Goal: Transaction & Acquisition: Purchase product/service

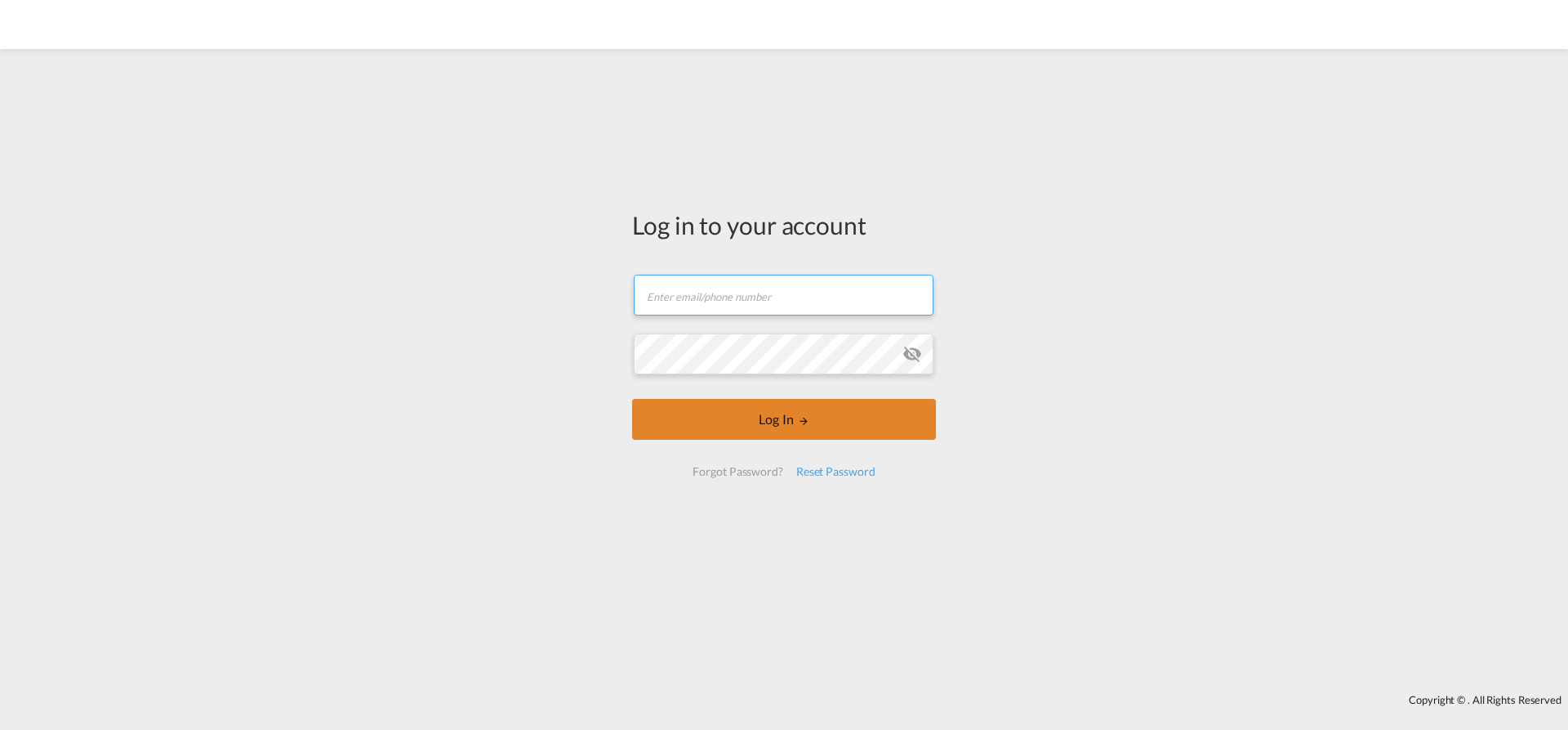
type input "[EMAIL_ADDRESS][PERSON_NAME][DOMAIN_NAME]"
click at [679, 413] on button "Log In" at bounding box center [784, 418] width 304 height 41
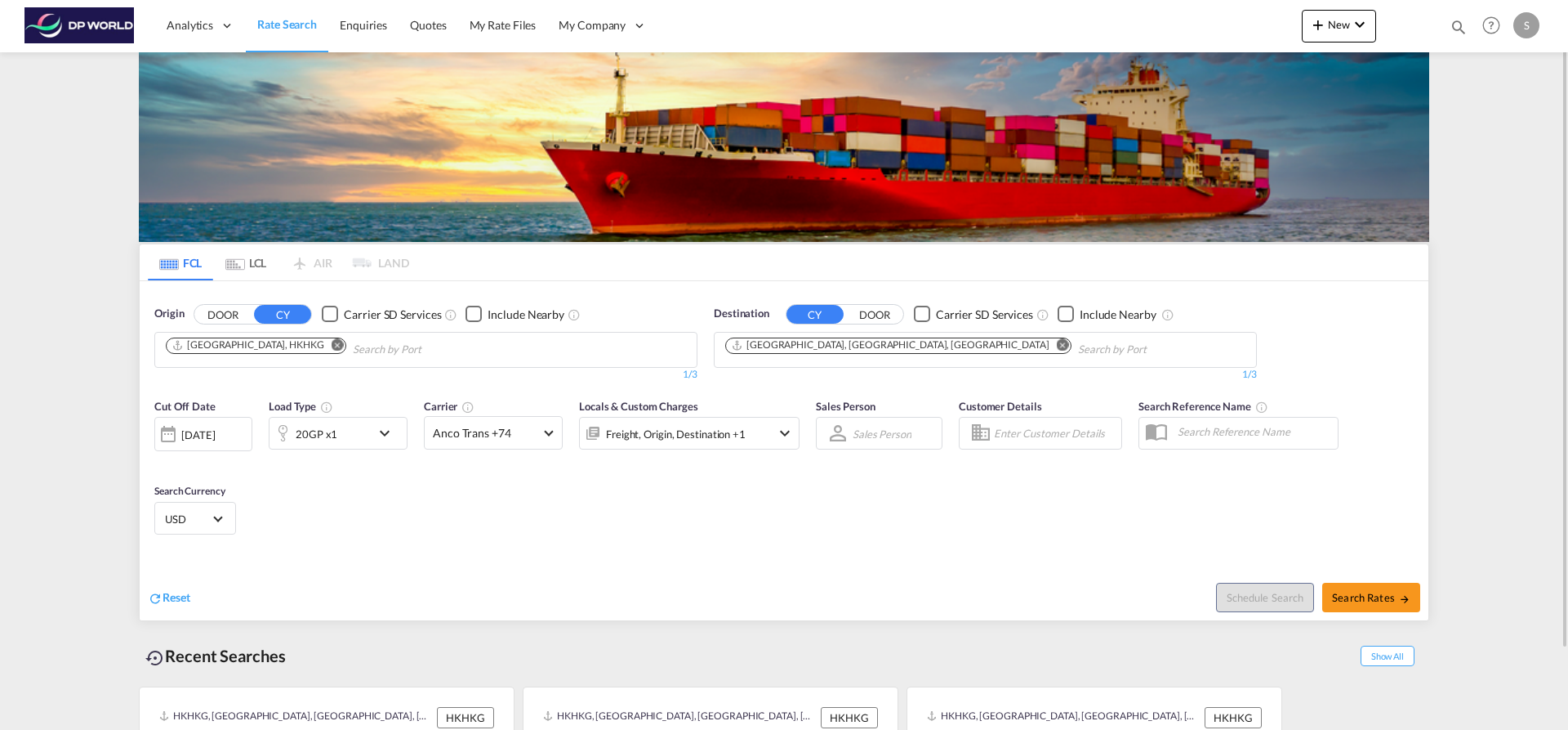
click at [321, 352] on button "Remove" at bounding box center [333, 346] width 25 height 16
click at [289, 352] on input "Chips input." at bounding box center [244, 350] width 155 height 26
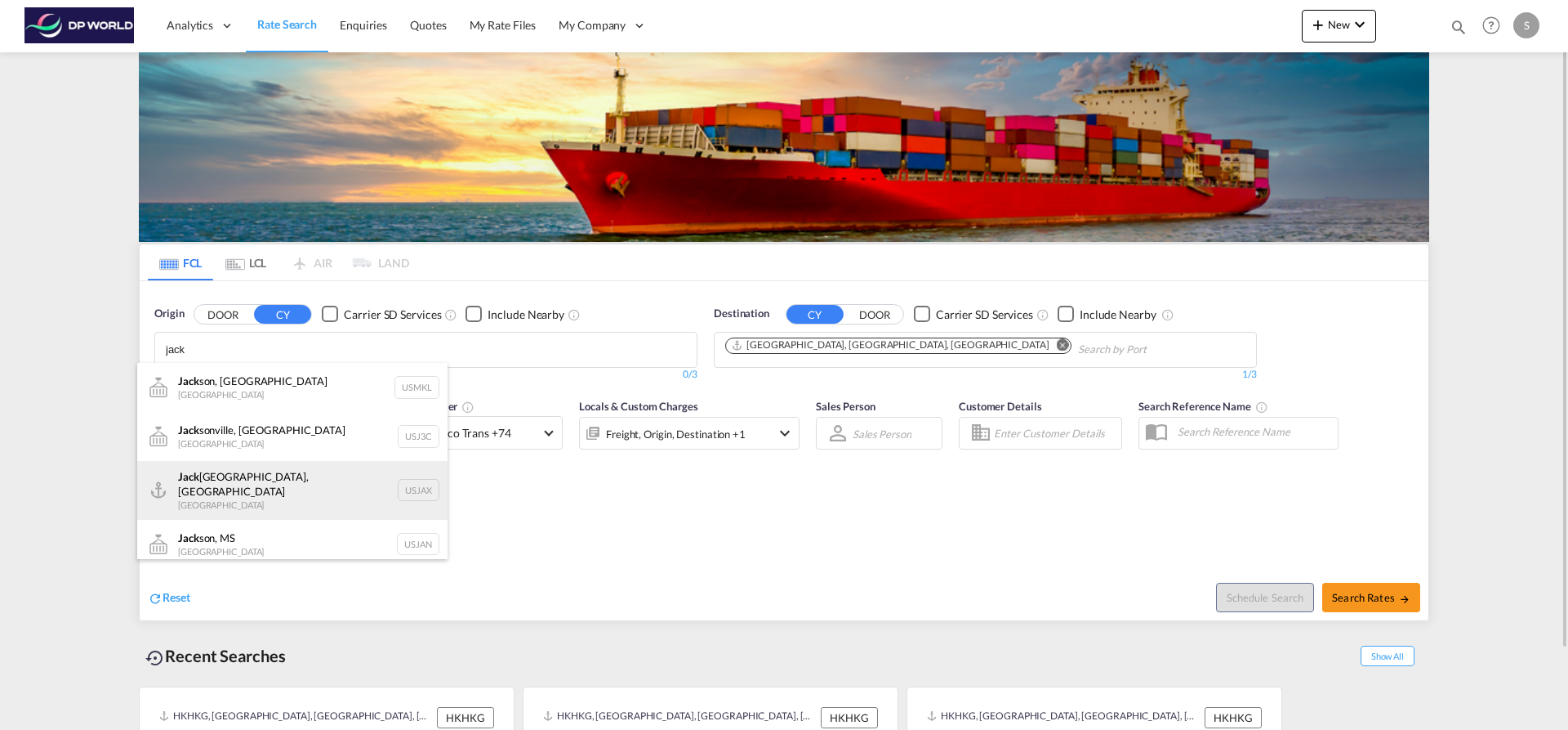
type input "jack"
click at [258, 493] on div "[PERSON_NAME], [GEOGRAPHIC_DATA] [GEOGRAPHIC_DATA] USJAX" at bounding box center [292, 490] width 310 height 58
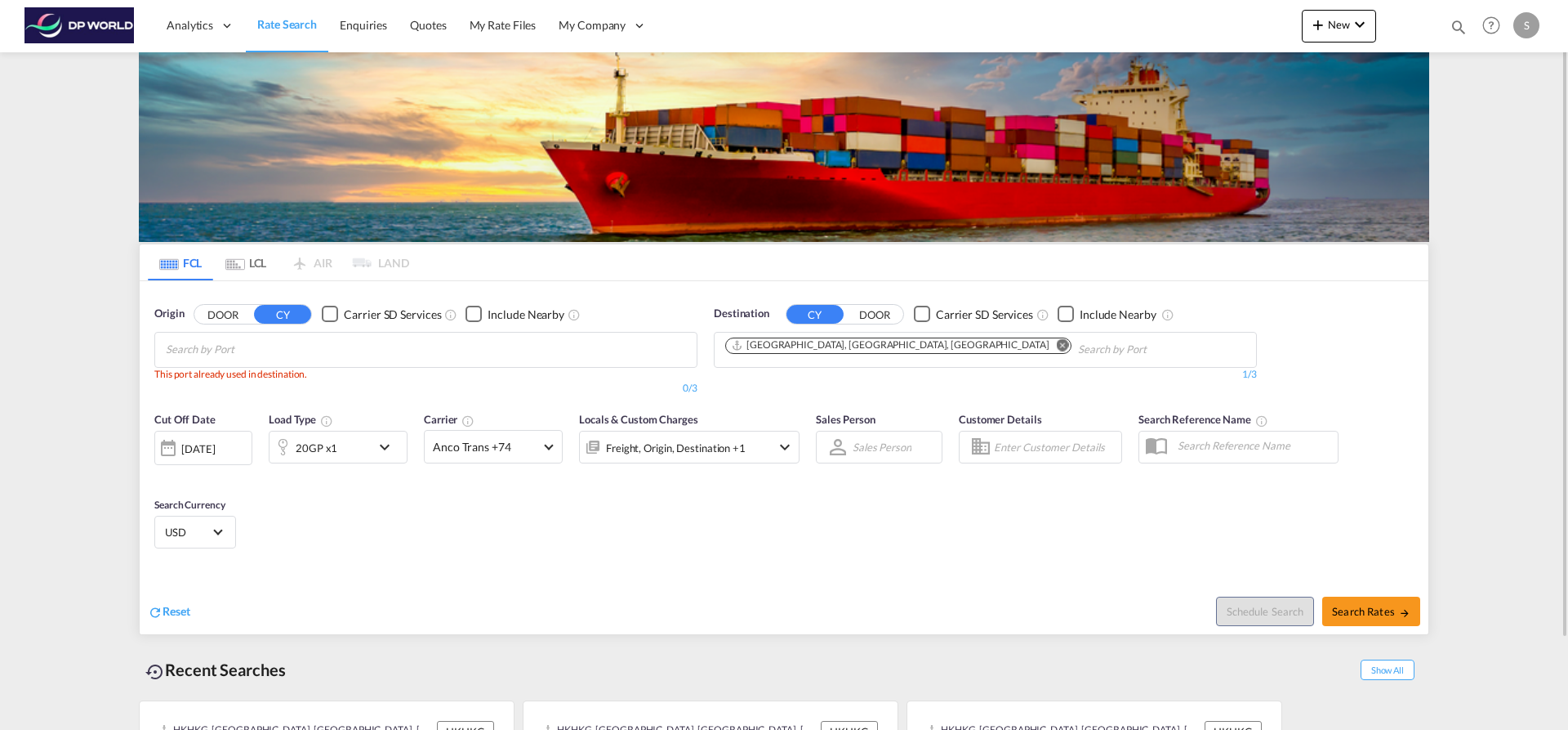
click at [1057, 344] on md-icon "Remove" at bounding box center [1062, 344] width 12 height 12
click at [855, 348] on input "Chips input." at bounding box center [803, 350] width 155 height 26
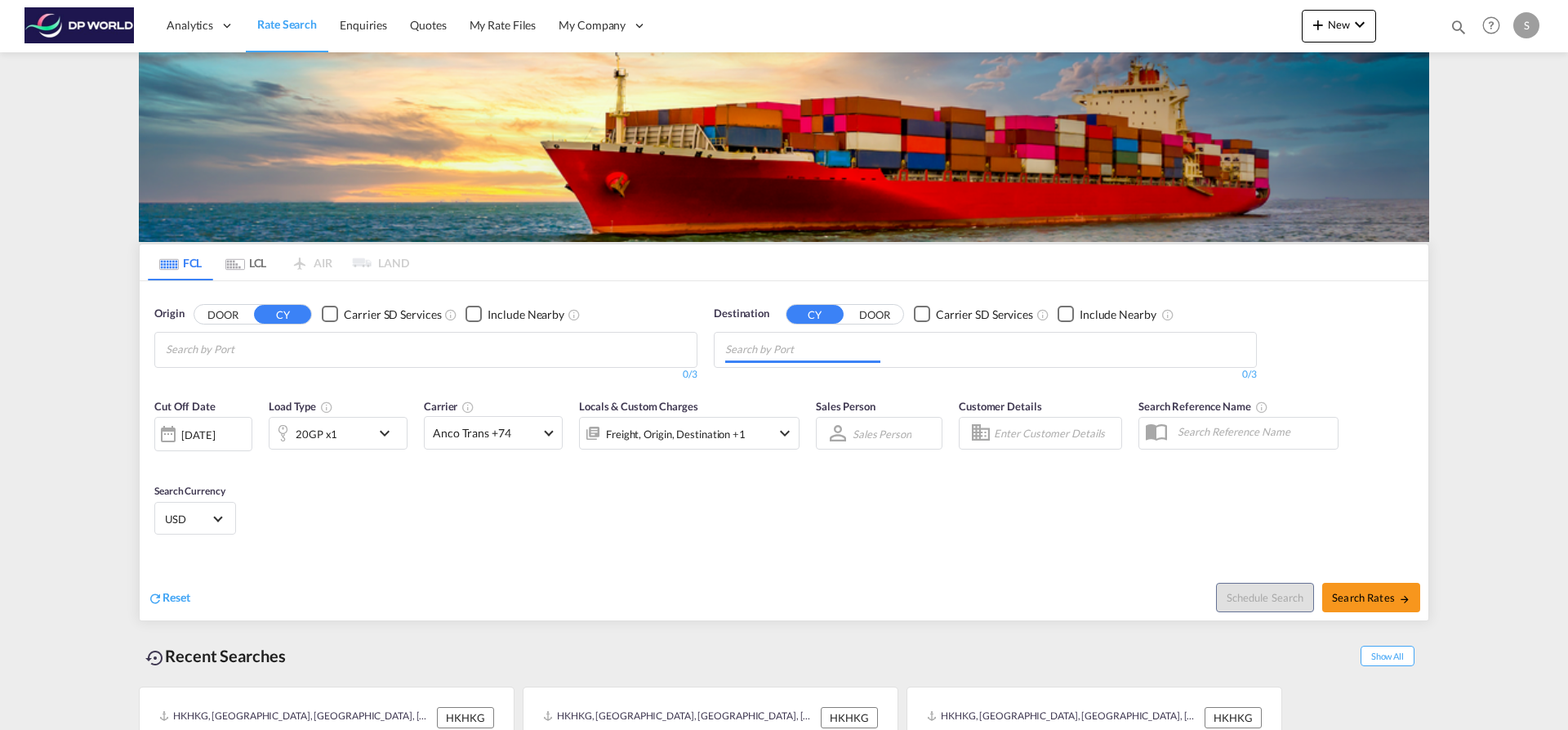
click at [434, 354] on body "Analytics Dashboard Rate Search Enquiries Quotes My Rate Files My Company" at bounding box center [784, 365] width 1568 height 730
type input "j"
drag, startPoint x: 434, startPoint y: 354, endPoint x: 335, endPoint y: 347, distance: 99.2
click at [331, 345] on body "Analytics Dashboard Rate Search Enquiries Quotes My Rate Files My Company" at bounding box center [784, 365] width 1568 height 730
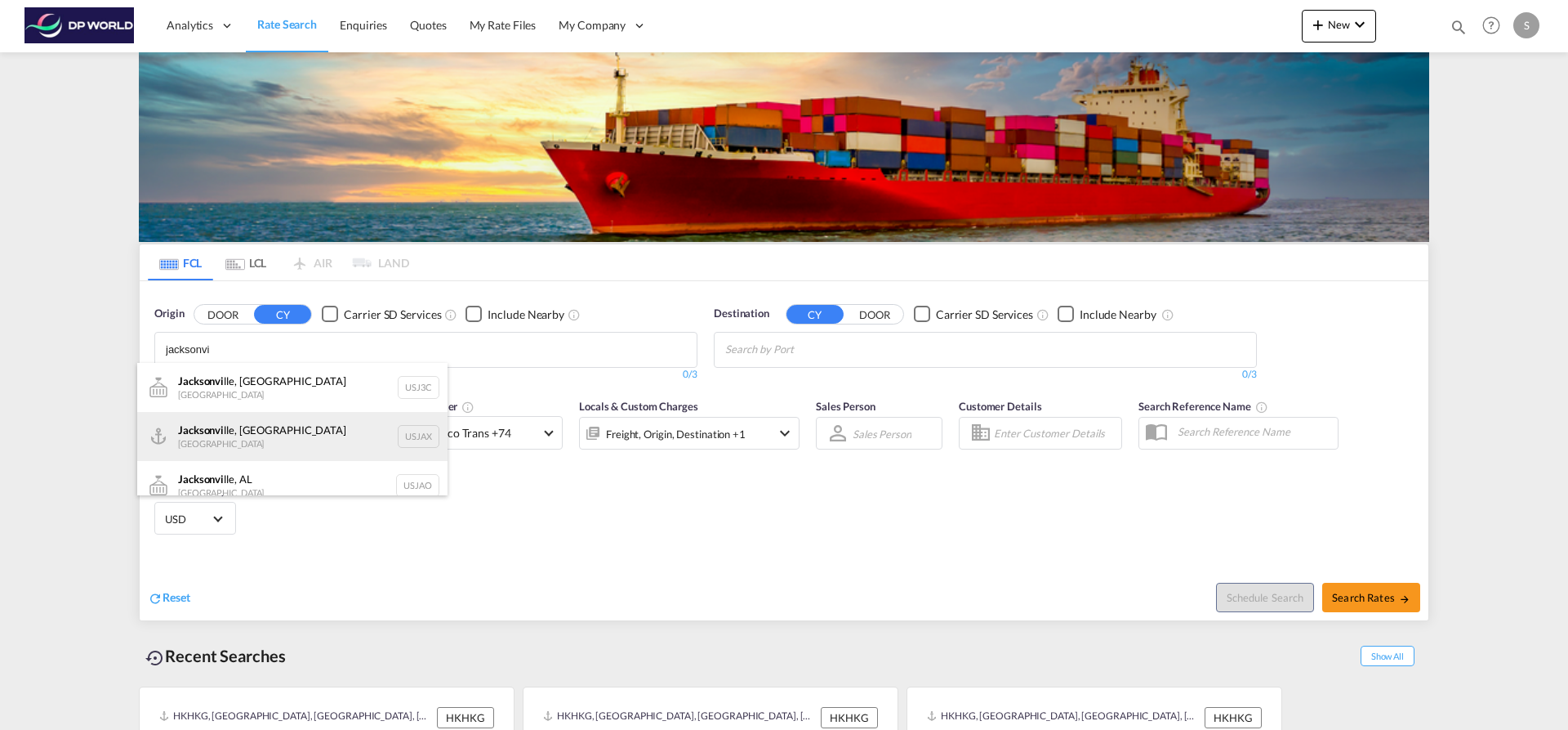
type input "jacksonvi"
click at [243, 445] on div "Jacksonvi lle, [GEOGRAPHIC_DATA] [GEOGRAPHIC_DATA] USJAX" at bounding box center [292, 437] width 310 height 49
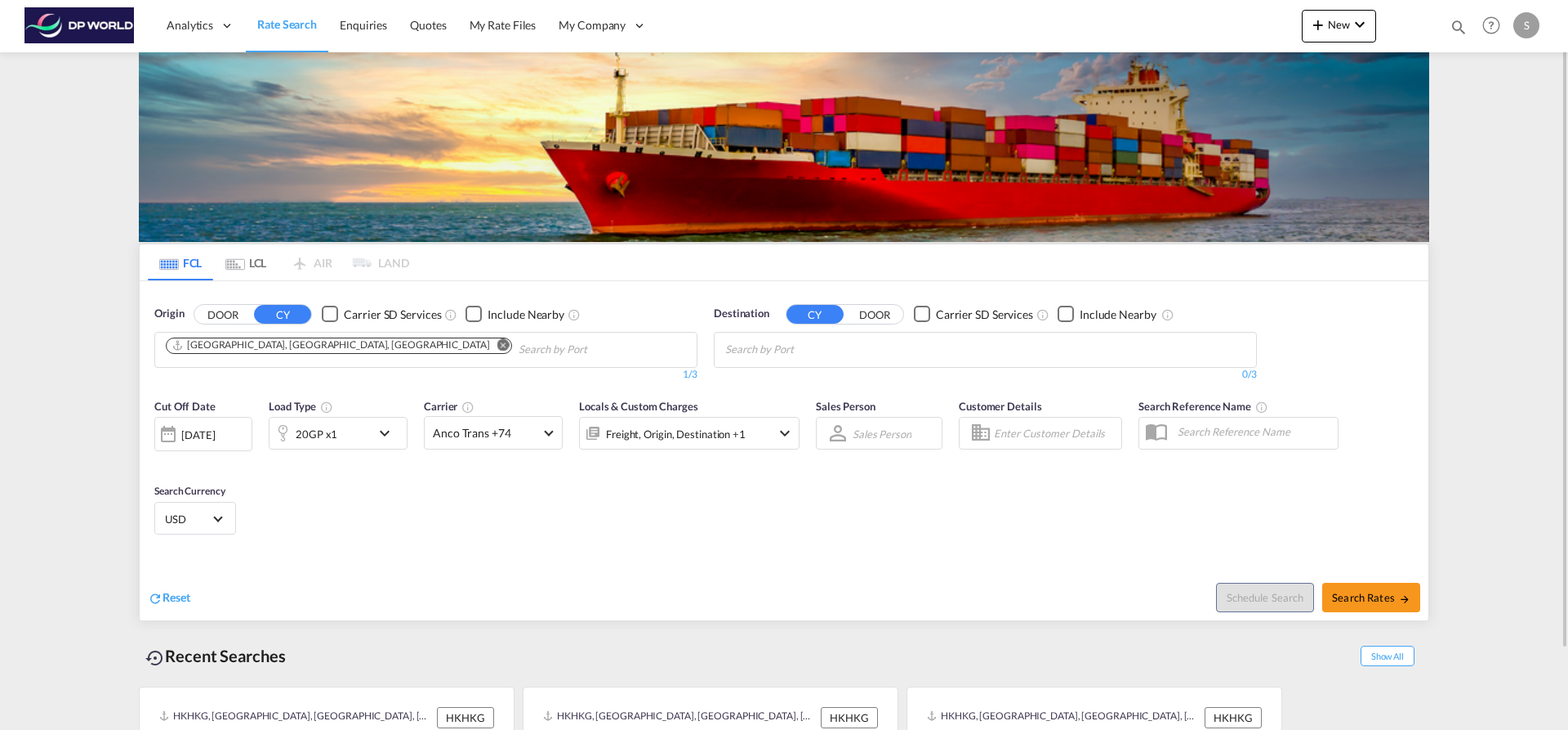
click at [901, 350] on body "Analytics Dashboard Rate Search Enquiries Quotes My Rate Files My Company" at bounding box center [784, 365] width 1568 height 730
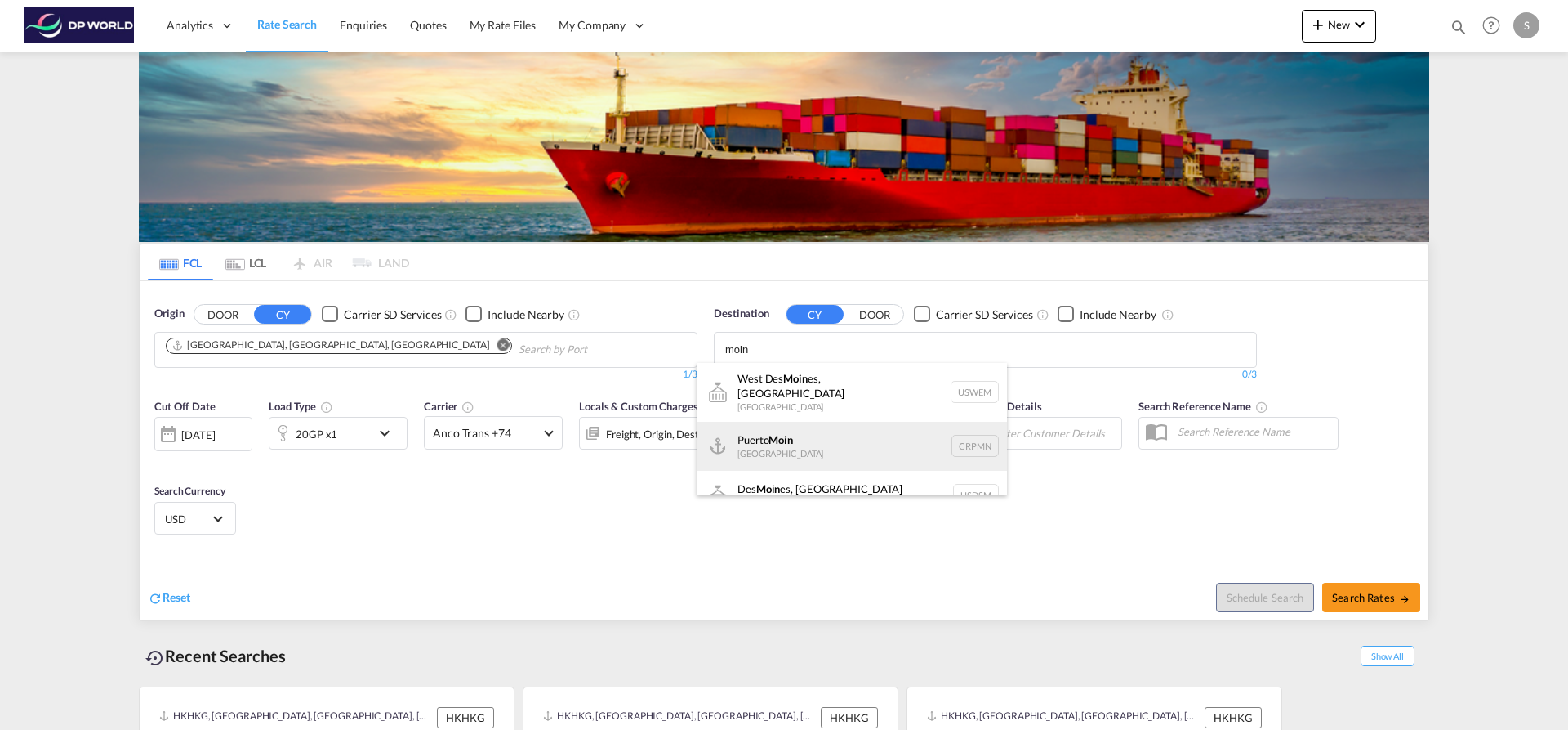
type input "moin"
click at [870, 422] on div "Puerto [PERSON_NAME][GEOGRAPHIC_DATA] CRPMN" at bounding box center [852, 447] width 310 height 49
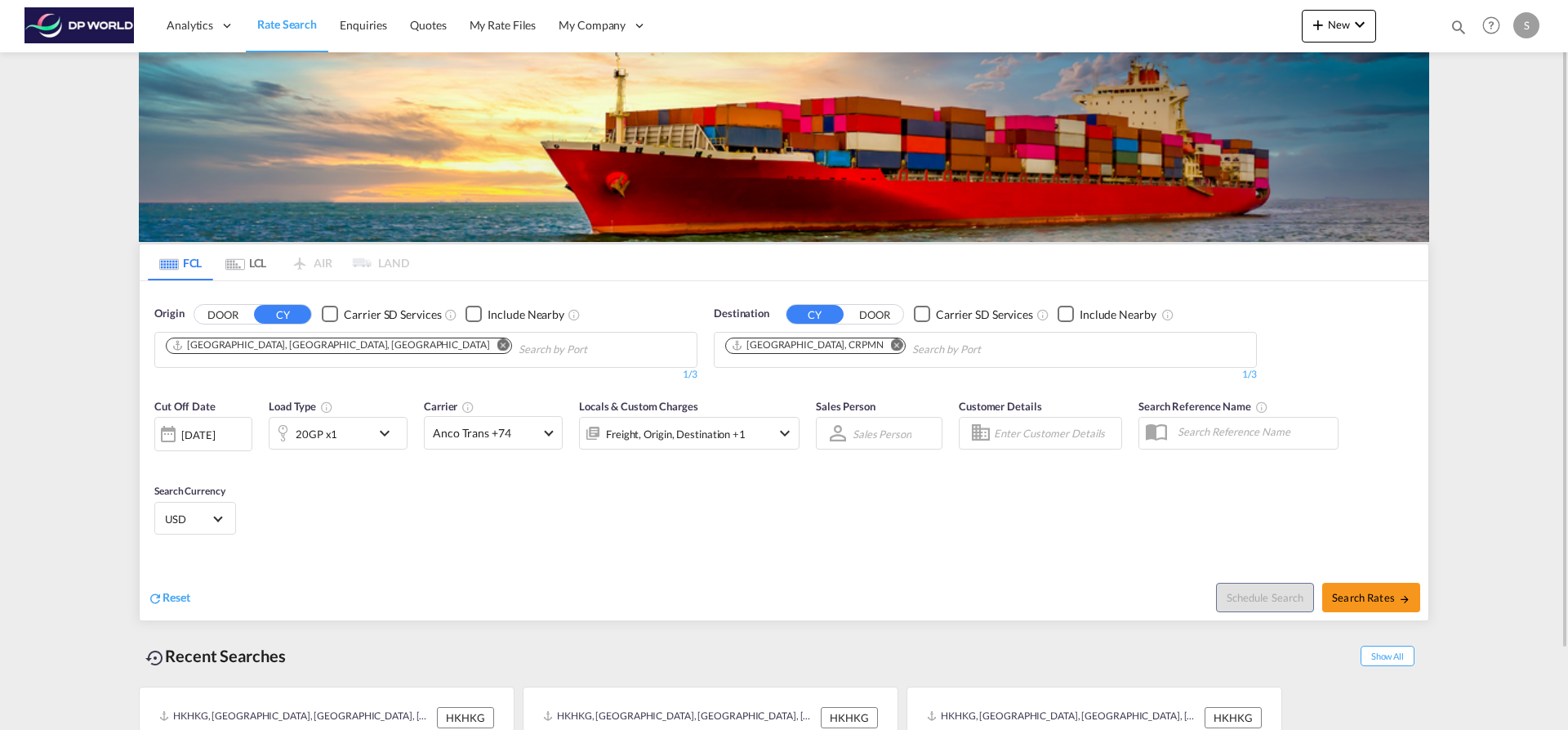
click at [373, 436] on div "20GP x1" at bounding box center [338, 433] width 139 height 33
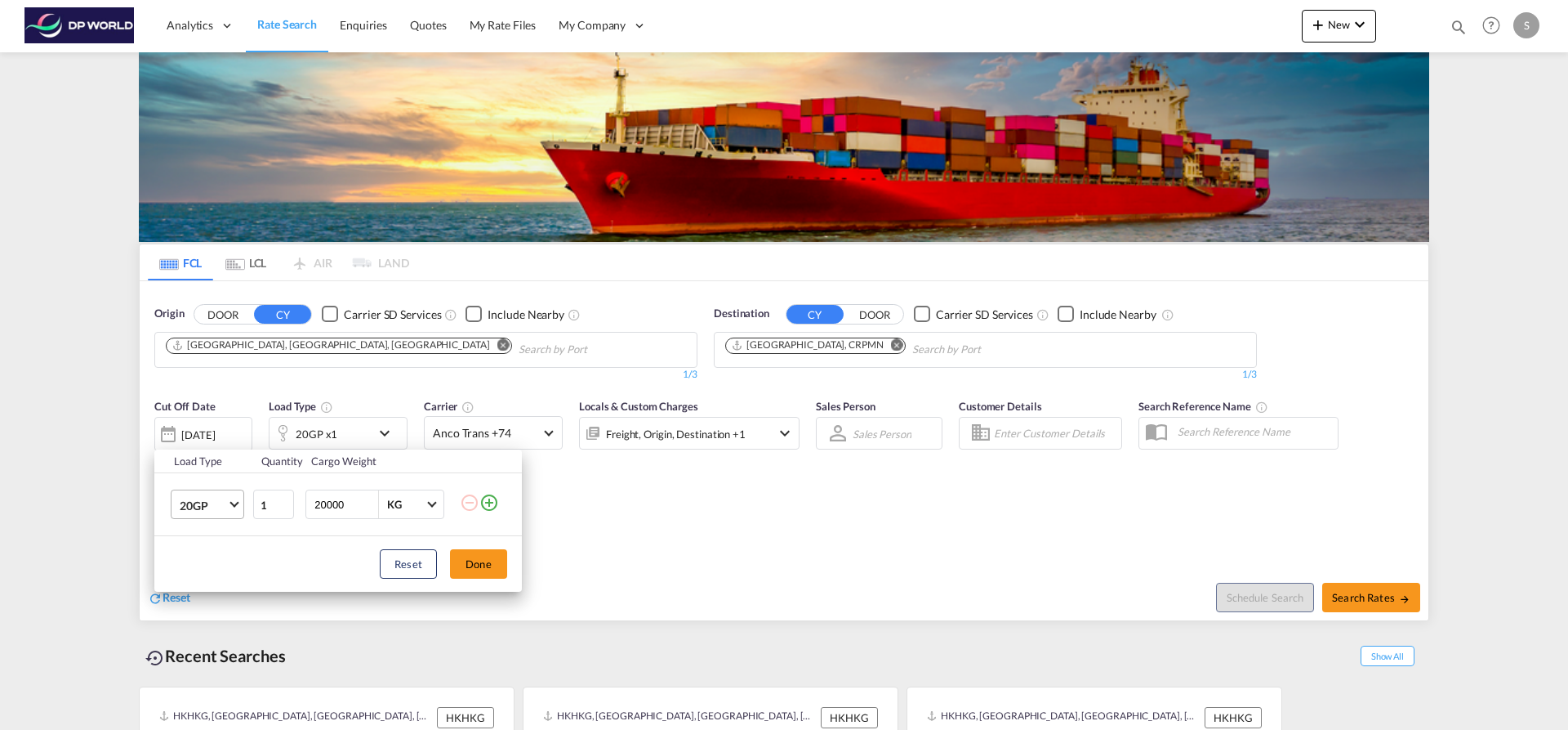
click at [229, 508] on md-select-value "20GP" at bounding box center [211, 504] width 66 height 27
click at [211, 587] on md-option "40HC" at bounding box center [222, 583] width 111 height 39
click at [458, 567] on button "Done" at bounding box center [479, 564] width 58 height 29
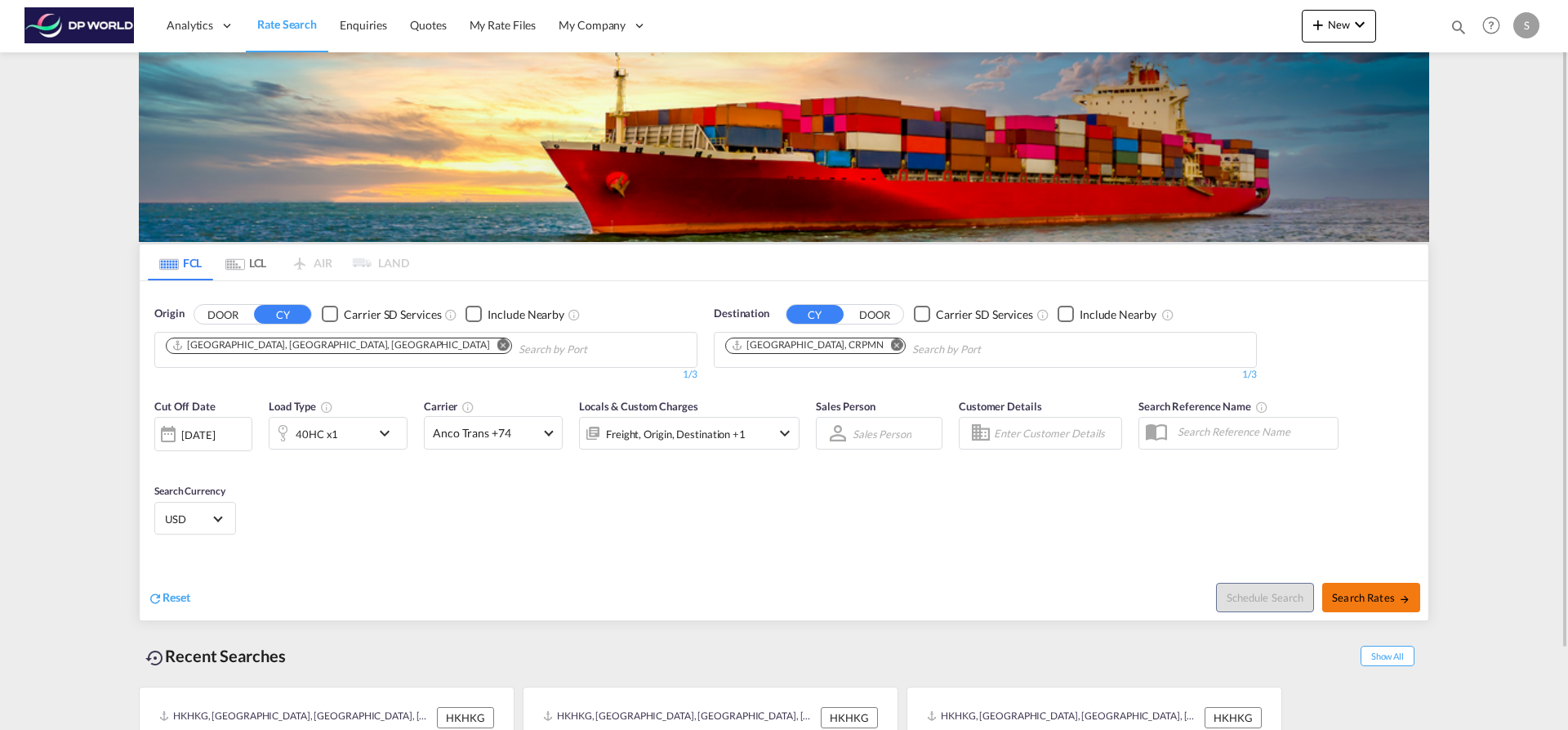
click at [1399, 596] on md-icon "icon-arrow-right" at bounding box center [1405, 598] width 12 height 12
type input "USJAX to CRPMN / [DATE]"
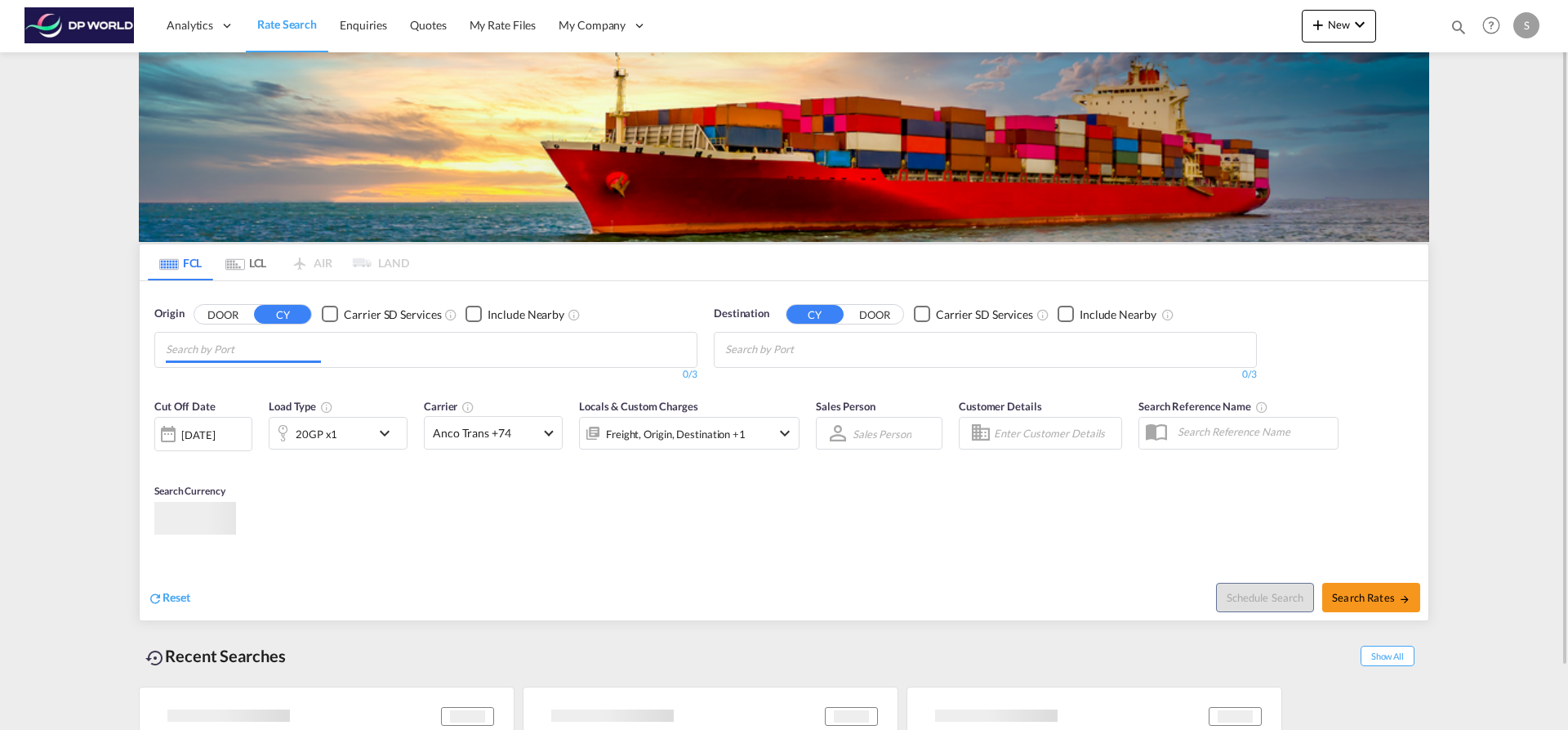
click at [219, 351] on input "Chips input." at bounding box center [244, 350] width 155 height 26
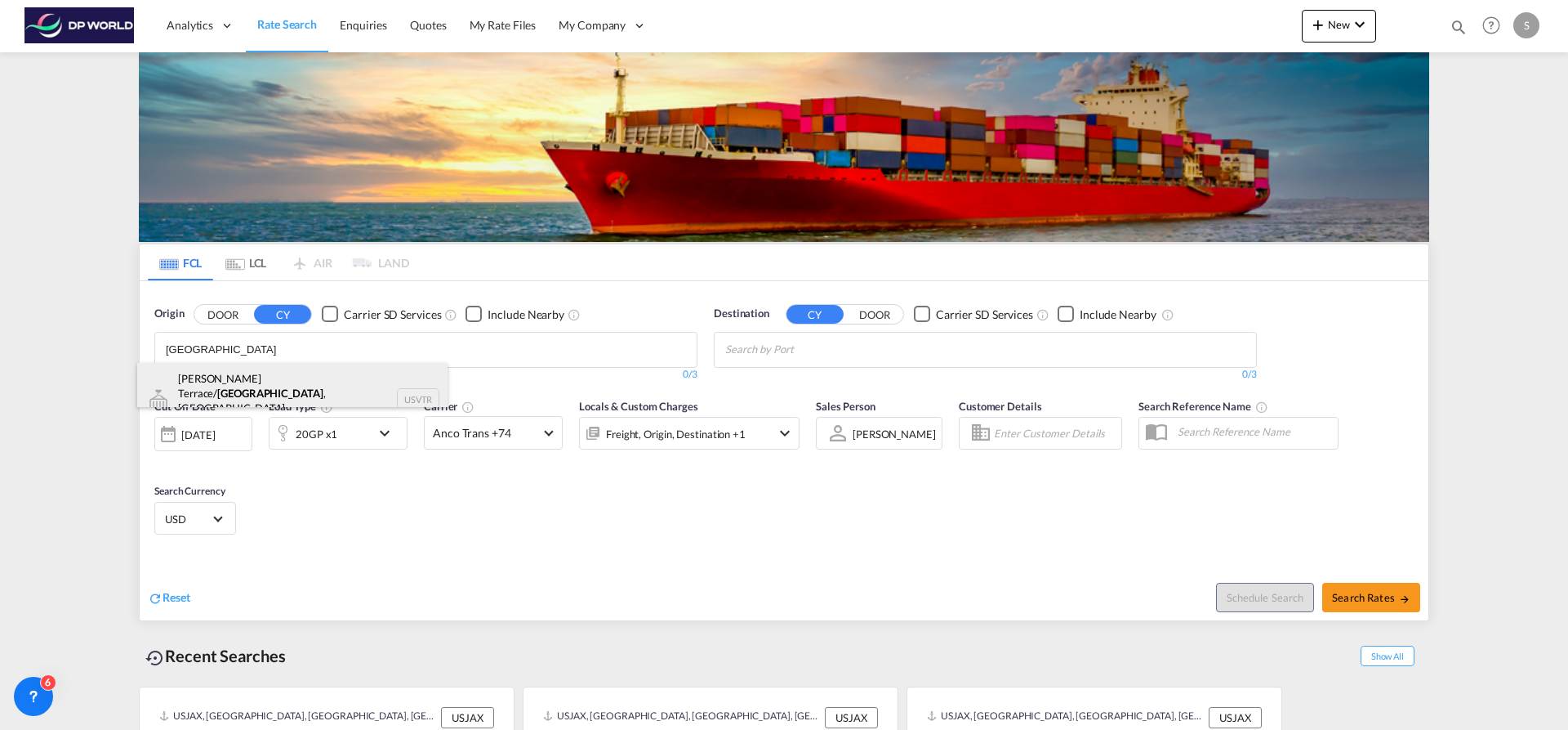
type input "[GEOGRAPHIC_DATA]"
click at [243, 368] on div "[PERSON_NAME] Terrace/ [GEOGRAPHIC_DATA] , [GEOGRAPHIC_DATA] [GEOGRAPHIC_DATA] …" at bounding box center [292, 399] width 310 height 74
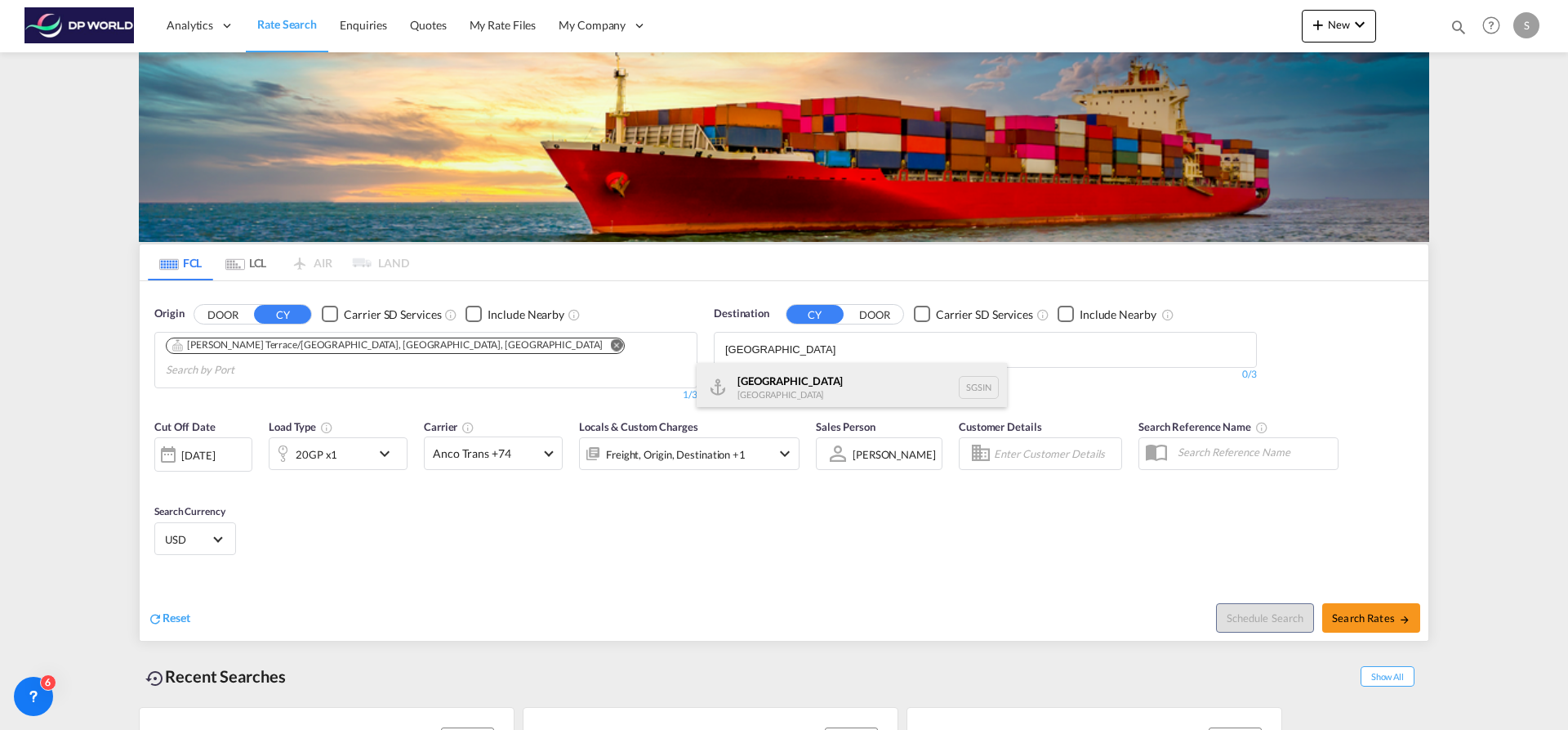
type input "singapore"
click at [778, 380] on div "Singapore Singapore SGSIN" at bounding box center [852, 387] width 310 height 49
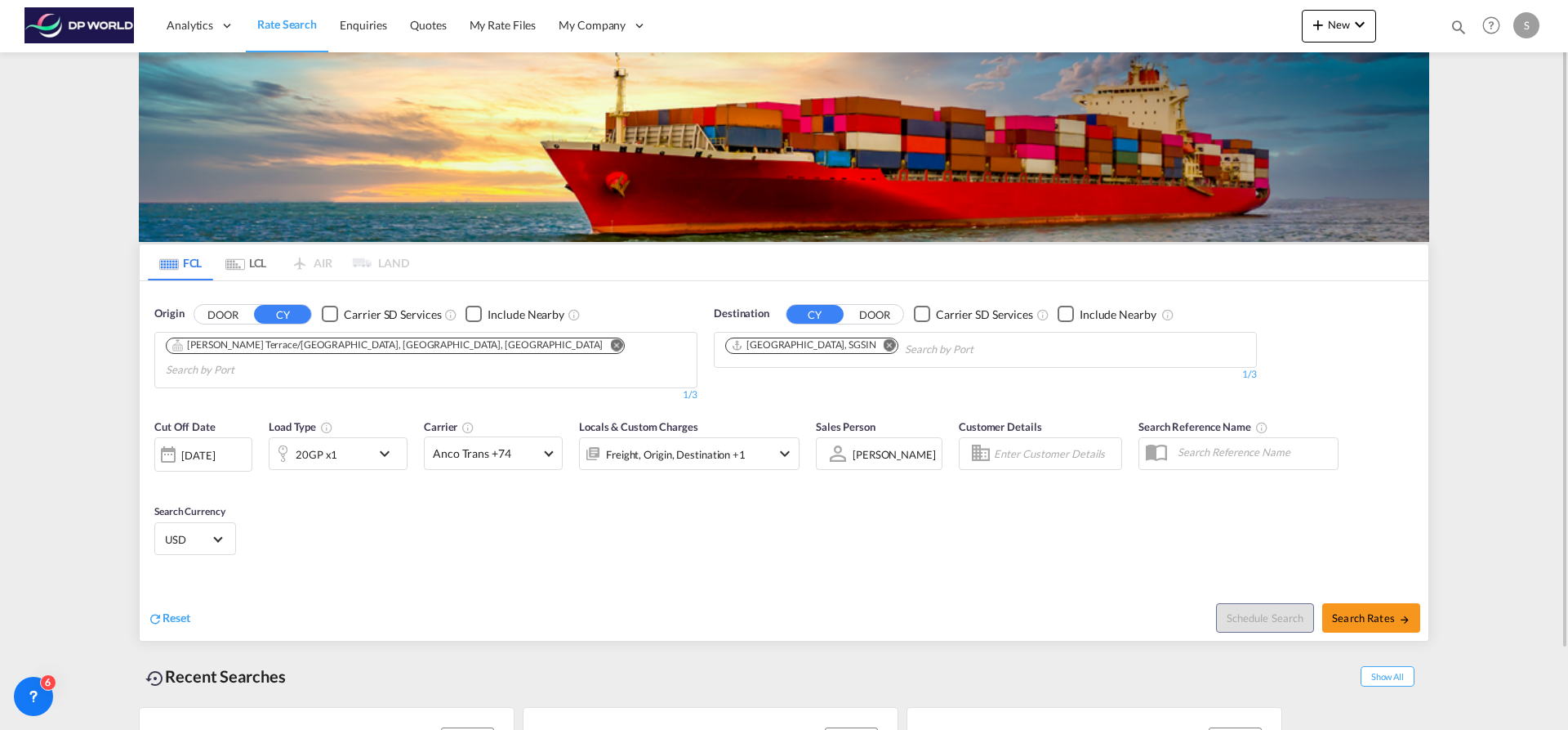
click at [375, 444] on md-icon "icon-chevron-down" at bounding box center [389, 453] width 27 height 19
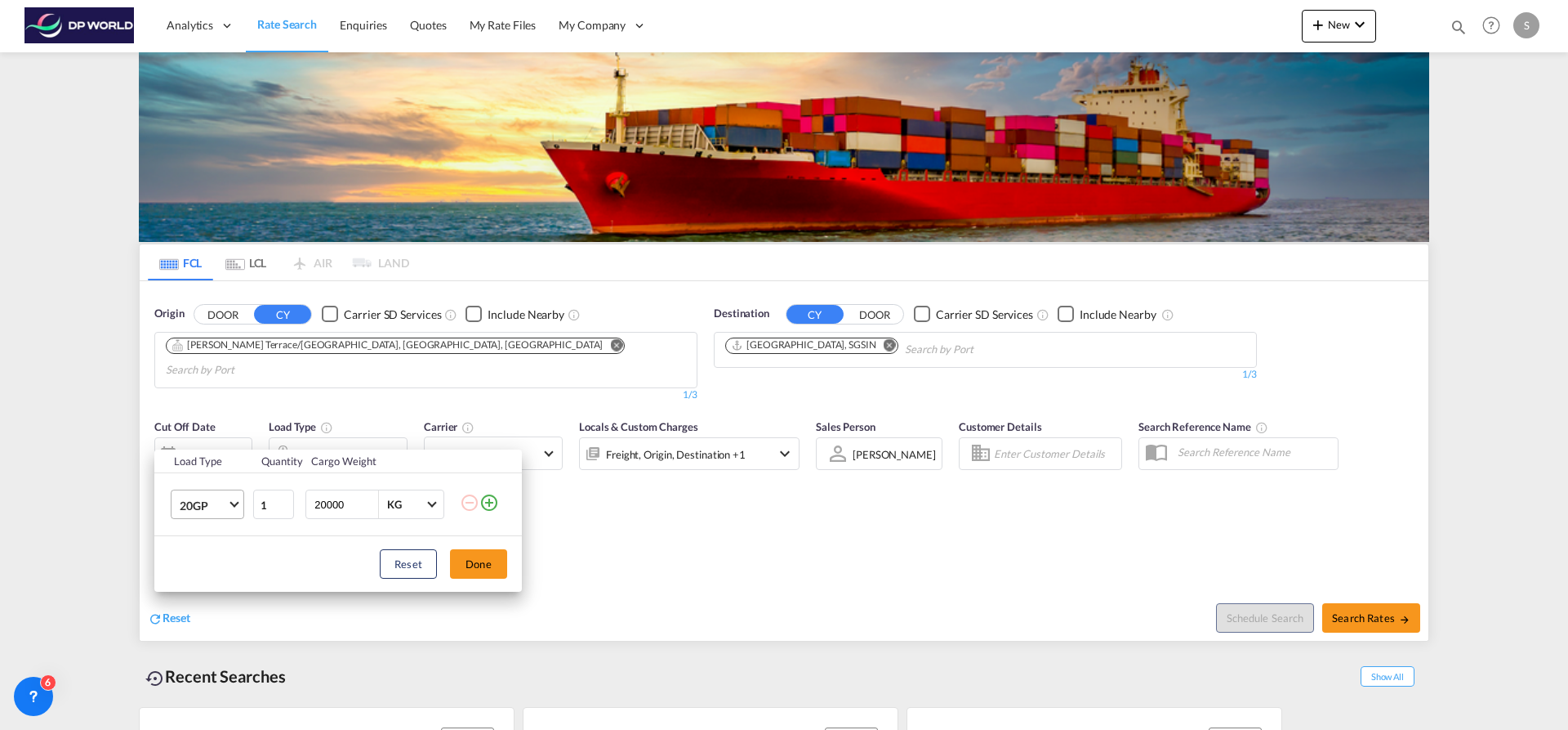
click at [235, 509] on md-select-value "20GP" at bounding box center [211, 504] width 66 height 27
click at [218, 579] on md-option "40HC" at bounding box center [222, 583] width 111 height 39
click at [495, 565] on button "Done" at bounding box center [479, 564] width 58 height 29
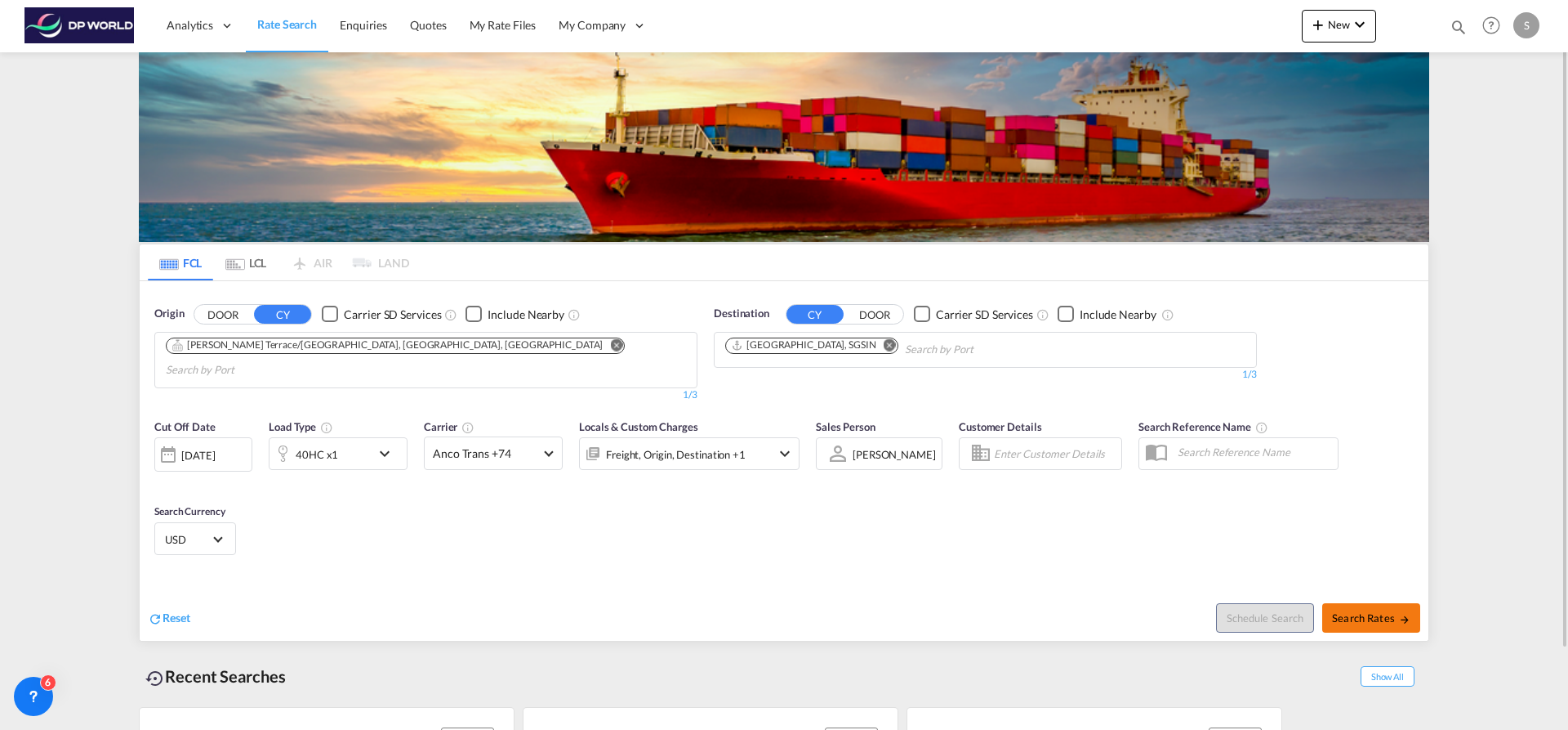
click at [1349, 603] on button "Search Rates" at bounding box center [1371, 618] width 98 height 29
type input "USVTR to SGSIN / 15 Sep 2025"
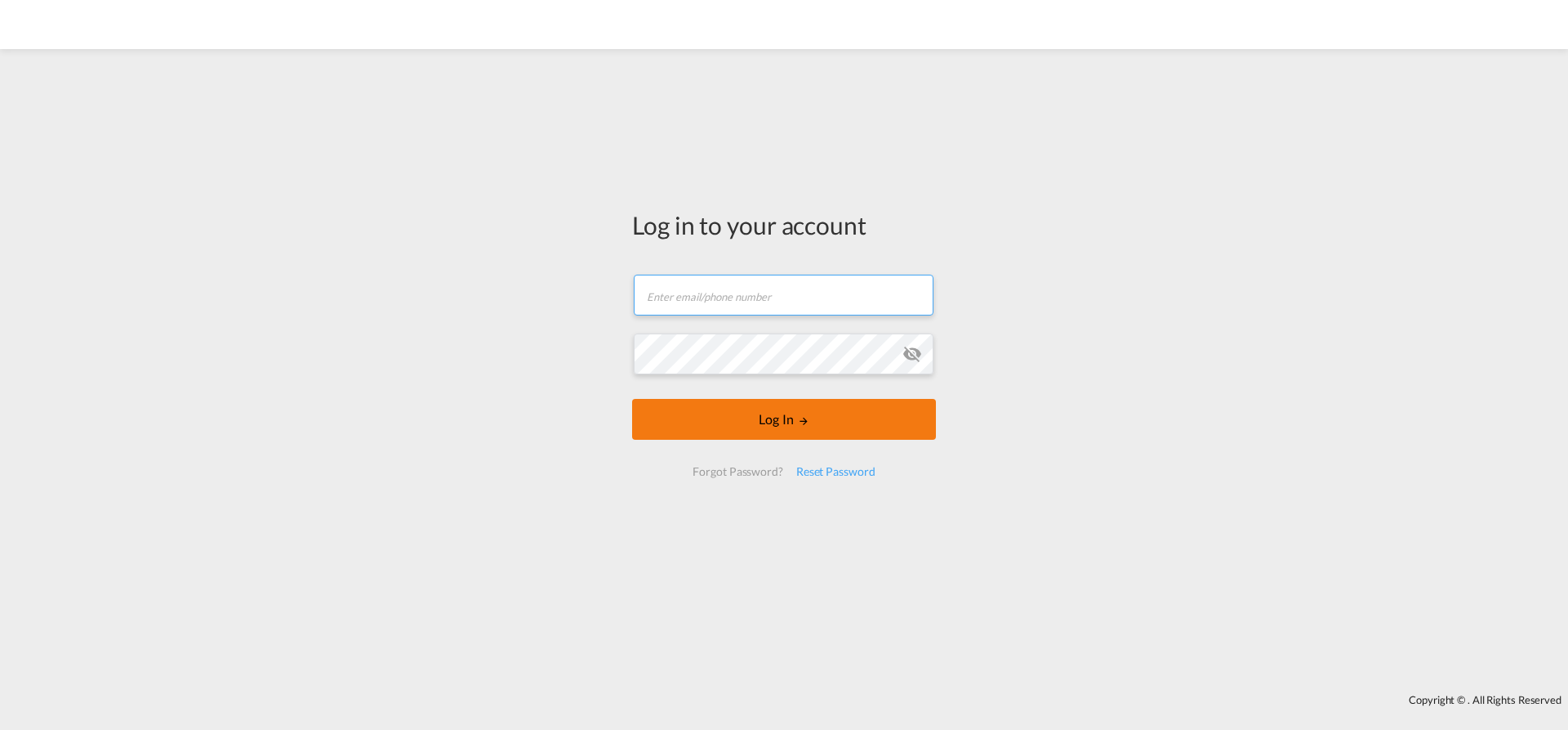
type input "soraya.valverde@dpworld.com"
click at [678, 421] on button "Log In" at bounding box center [784, 418] width 304 height 41
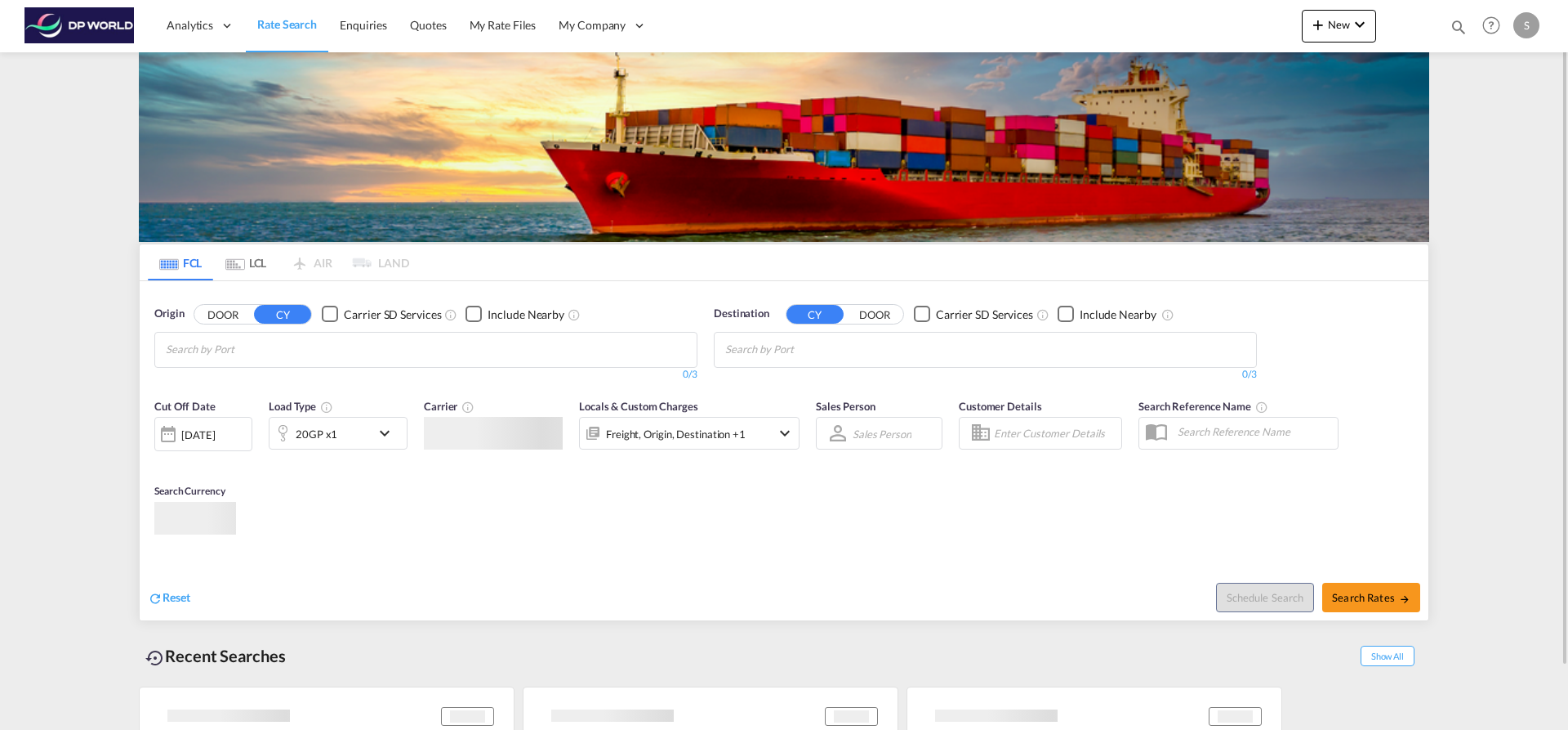
click at [311, 350] on input "Chips input." at bounding box center [244, 350] width 155 height 26
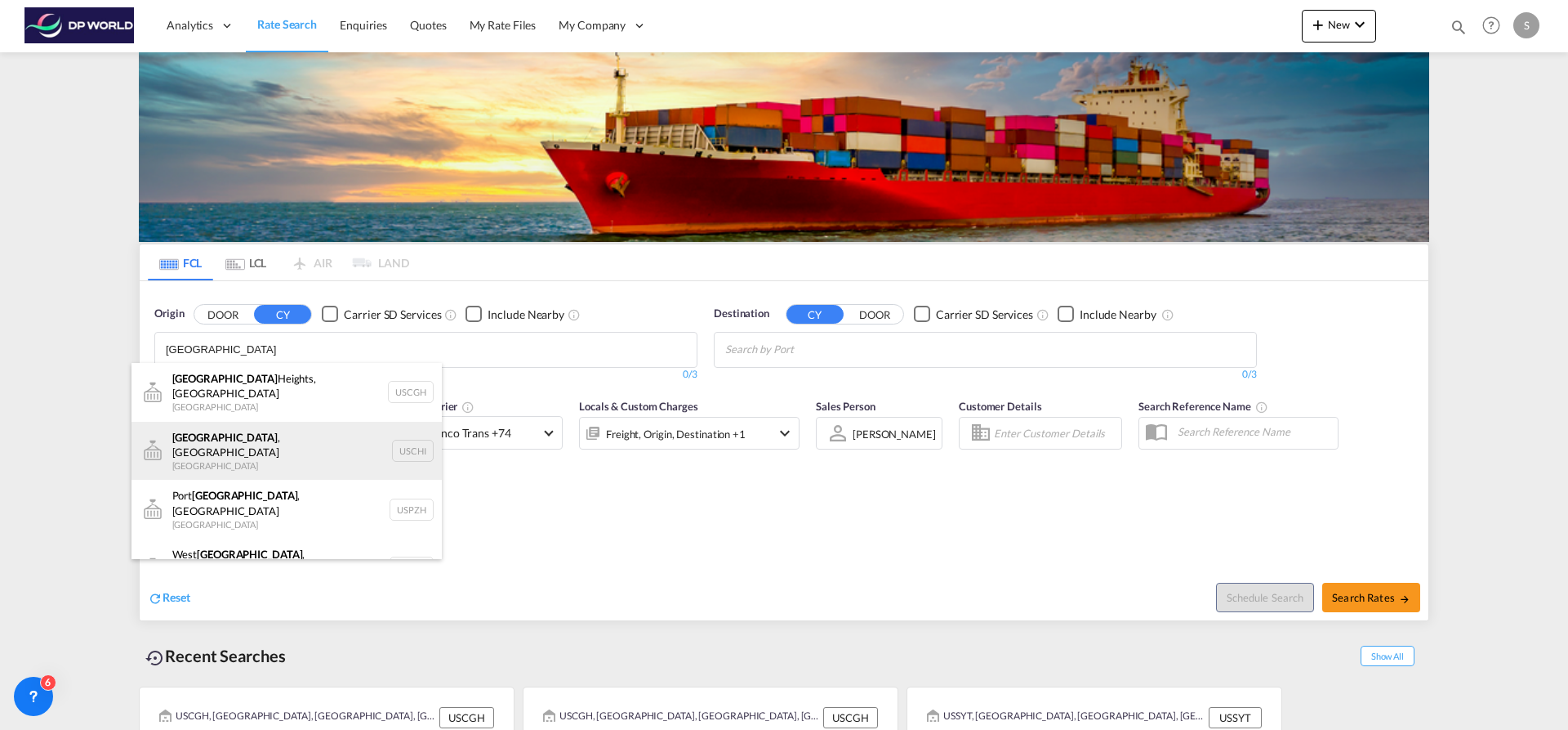
type input "chicago"
click at [298, 422] on div "Chicago , IL United States USCHI" at bounding box center [287, 451] width 310 height 58
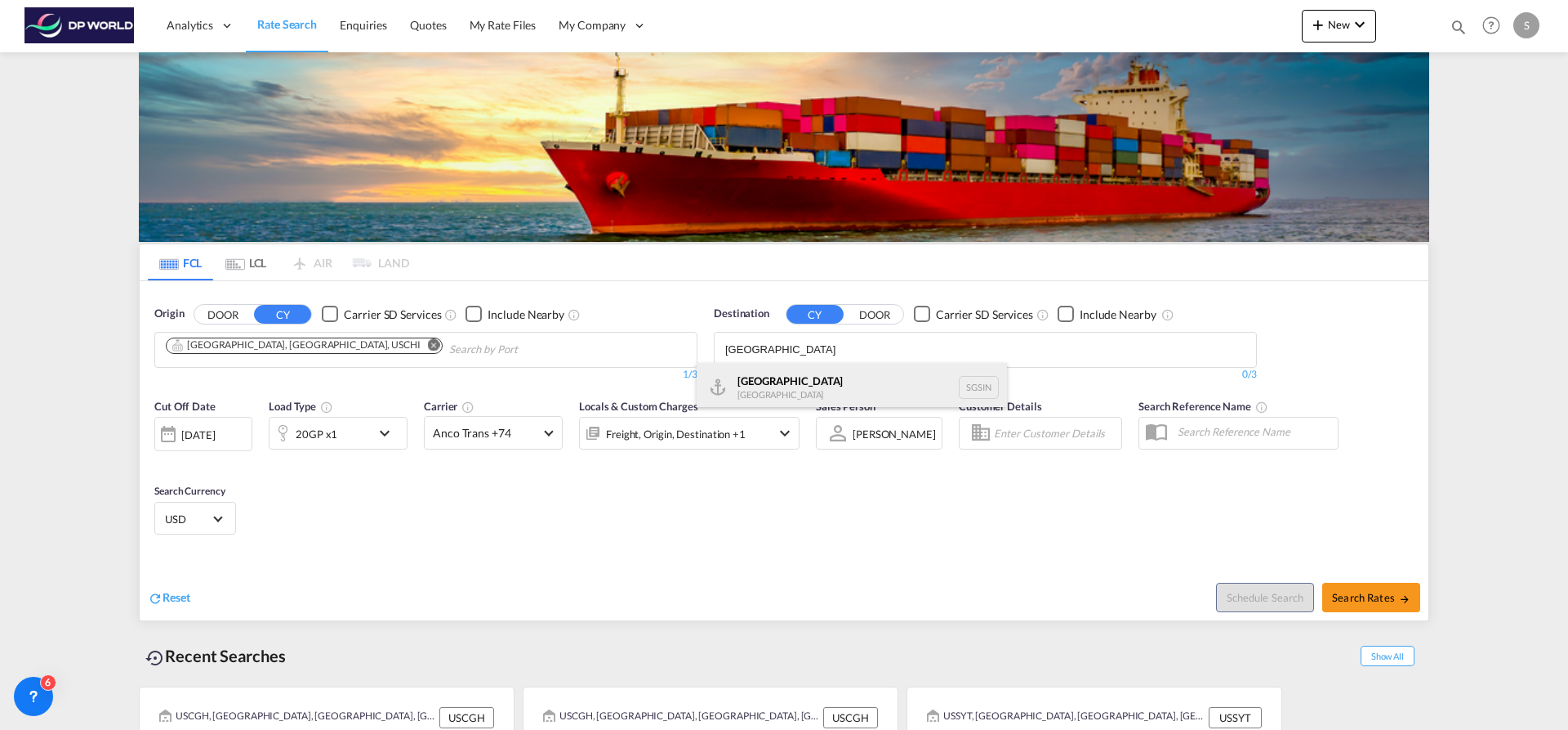
type input "singapore"
click at [769, 391] on div "Singapore Singapore SGSIN" at bounding box center [852, 387] width 310 height 49
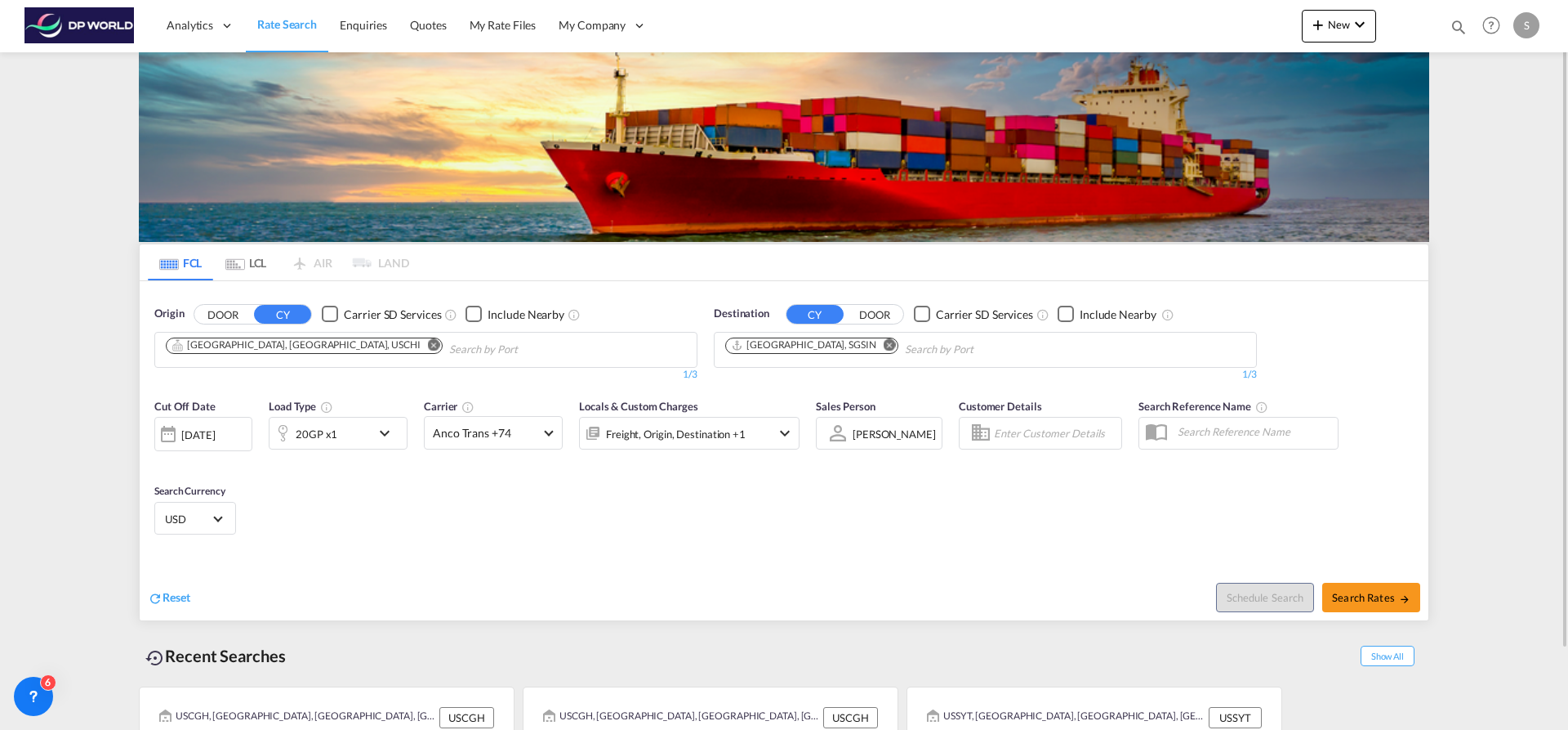
click at [379, 432] on md-icon "icon-chevron-down" at bounding box center [389, 432] width 27 height 19
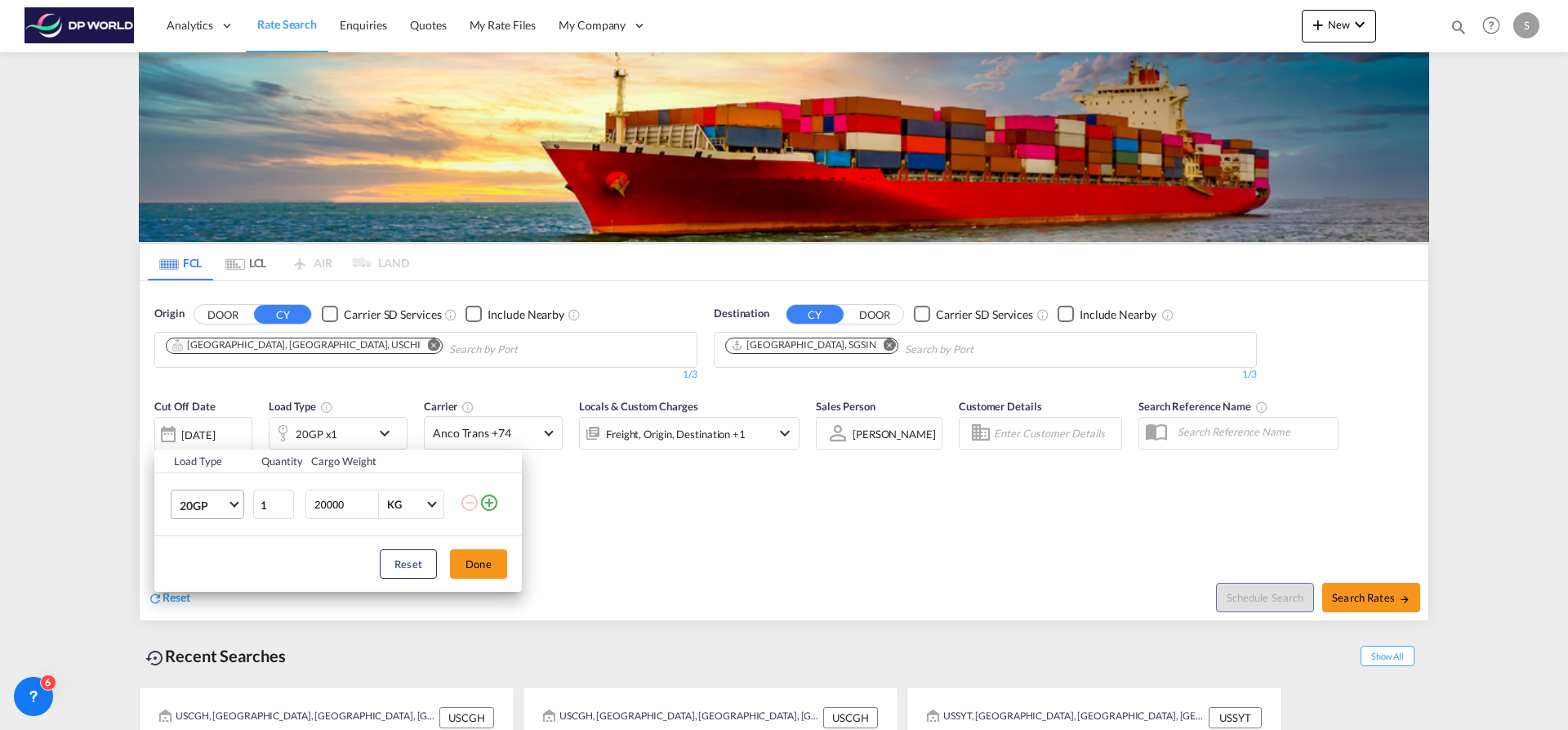
click at [216, 500] on span "20GP" at bounding box center [204, 506] width 47 height 16
click at [218, 576] on md-option "40HC" at bounding box center [222, 583] width 111 height 39
click at [478, 572] on button "Done" at bounding box center [479, 564] width 58 height 29
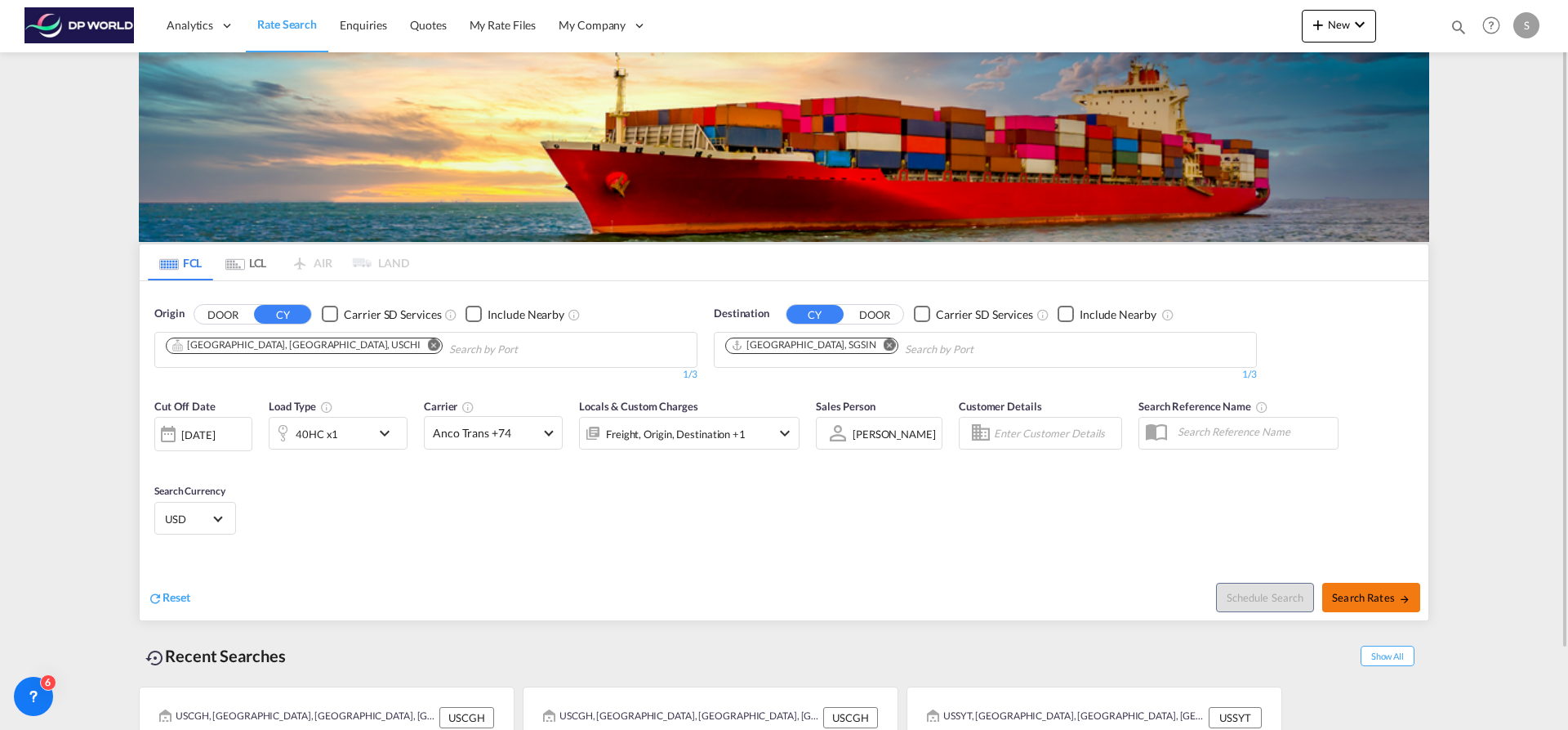
click at [1365, 595] on span "Search Rates" at bounding box center [1372, 598] width 79 height 13
type input "USCHI to SGSIN / 15 Sep 2025"
